Goal: Task Accomplishment & Management: Manage account settings

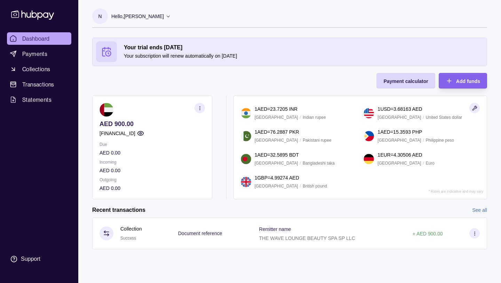
click at [199, 109] on icon "button" at bounding box center [199, 108] width 5 height 5
click at [218, 82] on div "Your trial ends [DATE] Your subscription will renew automatically on [DATE] Pay…" at bounding box center [289, 119] width 395 height 162
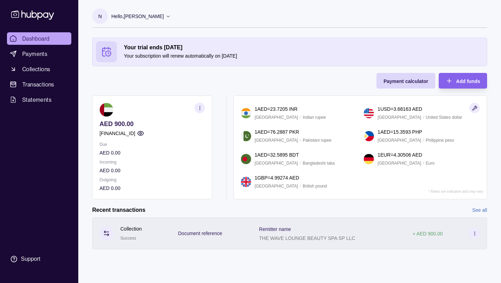
click at [476, 233] on icon at bounding box center [474, 233] width 5 height 5
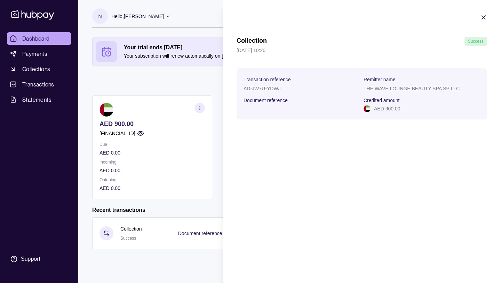
click at [482, 16] on icon "button" at bounding box center [483, 17] width 3 height 3
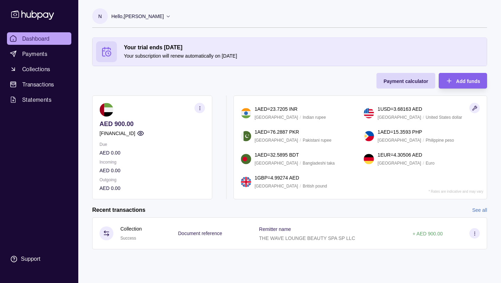
click at [171, 16] on icon at bounding box center [168, 16] width 5 height 5
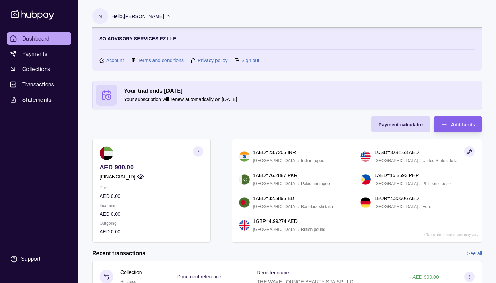
click at [246, 62] on link "Sign out" at bounding box center [250, 61] width 18 height 8
